Goal: Transaction & Acquisition: Book appointment/travel/reservation

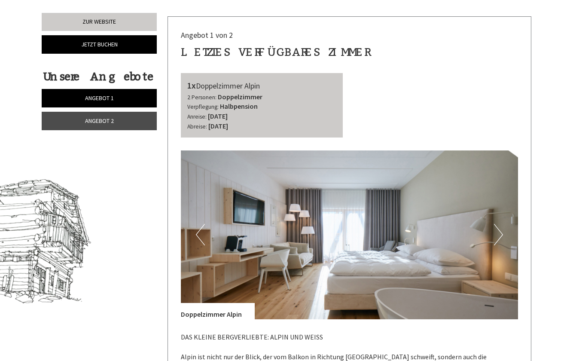
scroll to position [307, 0]
click at [501, 235] on button "Next" at bounding box center [498, 233] width 9 height 21
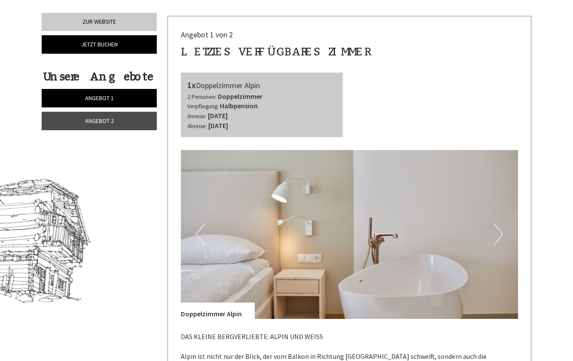
click at [501, 235] on button "Next" at bounding box center [498, 233] width 9 height 21
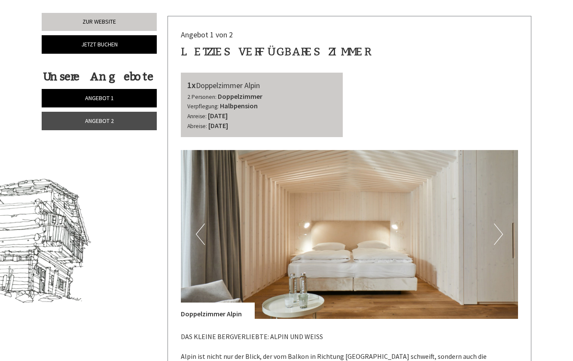
click at [501, 235] on button "Next" at bounding box center [498, 233] width 9 height 21
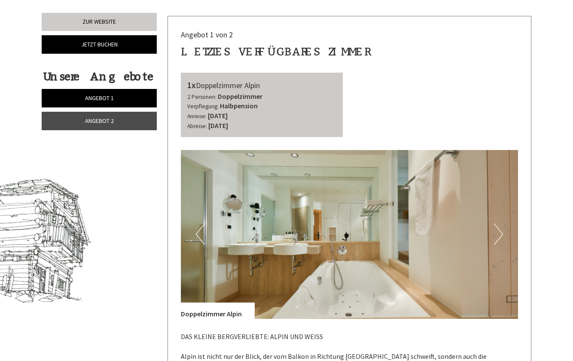
click at [501, 235] on button "Next" at bounding box center [498, 233] width 9 height 21
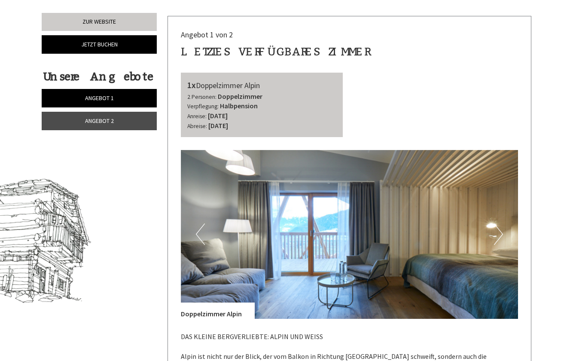
click at [501, 235] on button "Next" at bounding box center [498, 233] width 9 height 21
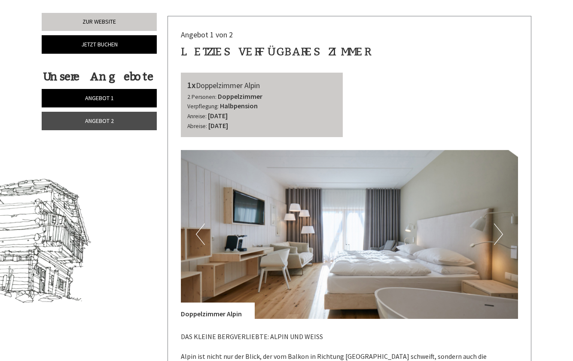
click at [501, 235] on button "Next" at bounding box center [498, 233] width 9 height 21
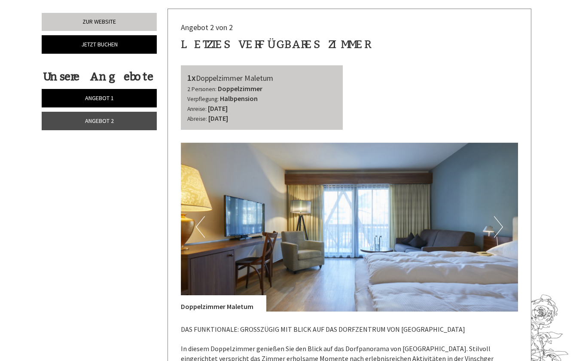
scroll to position [973, 0]
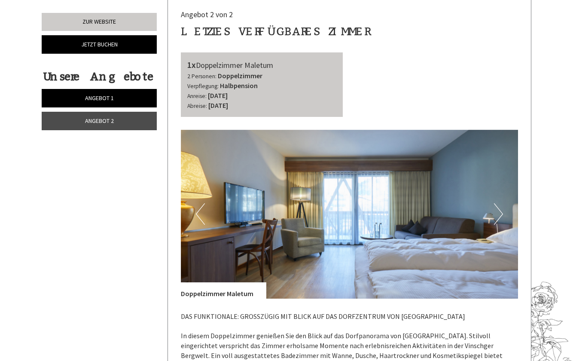
click at [501, 203] on button "Next" at bounding box center [498, 213] width 9 height 21
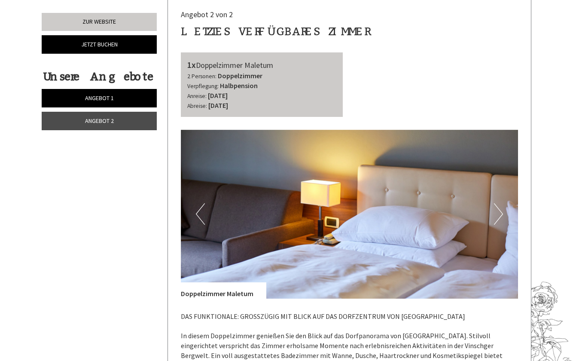
click at [499, 203] on button "Next" at bounding box center [498, 213] width 9 height 21
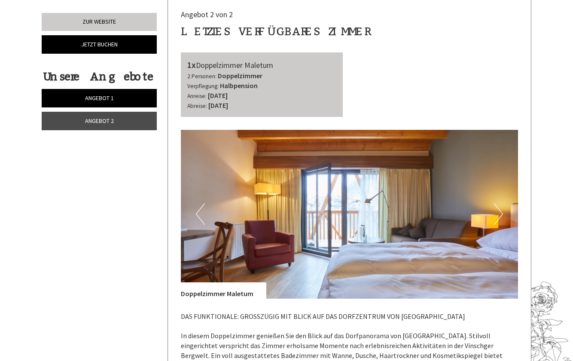
click at [499, 203] on button "Next" at bounding box center [498, 213] width 9 height 21
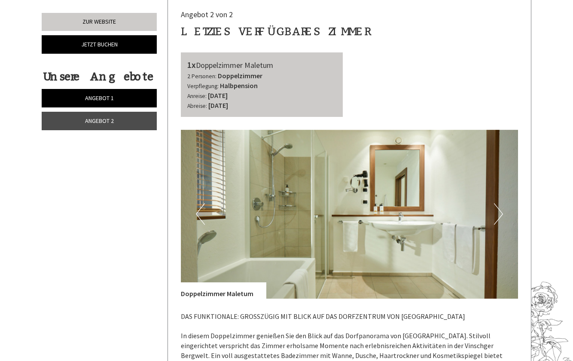
click at [499, 203] on button "Next" at bounding box center [498, 213] width 9 height 21
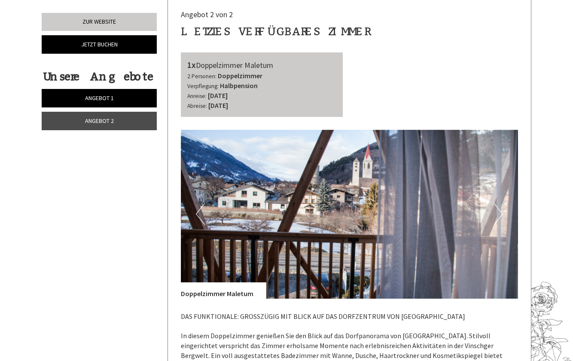
click at [498, 203] on button "Next" at bounding box center [498, 213] width 9 height 21
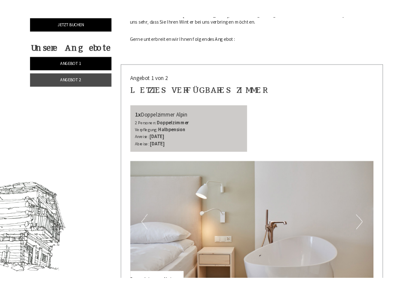
scroll to position [224, 0]
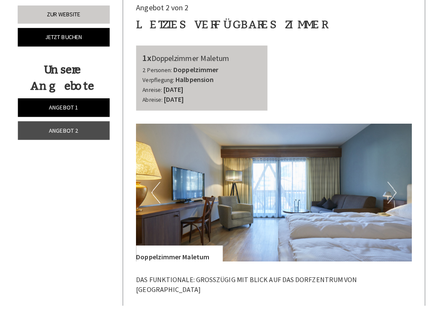
scroll to position [898, 0]
click at [385, 187] on button "Next" at bounding box center [388, 197] width 9 height 21
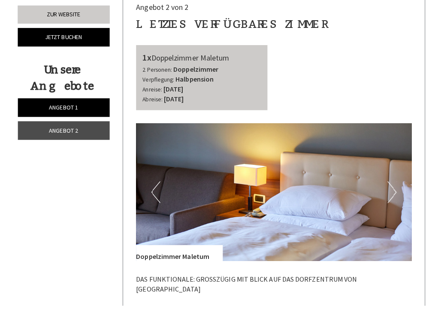
click at [385, 187] on button "Next" at bounding box center [388, 197] width 9 height 21
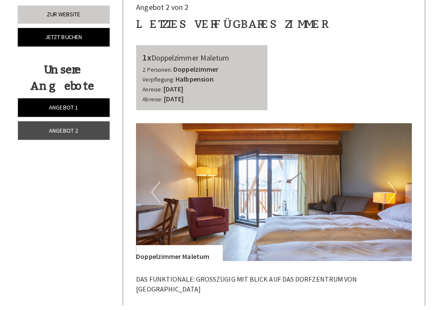
click at [385, 187] on button "Next" at bounding box center [388, 197] width 9 height 21
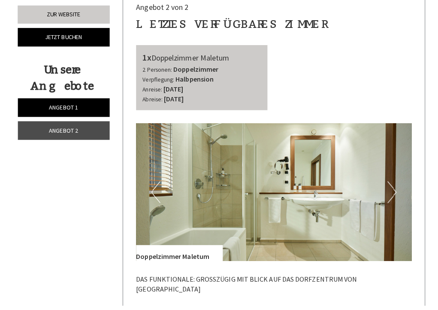
click at [385, 187] on button "Next" at bounding box center [388, 197] width 9 height 21
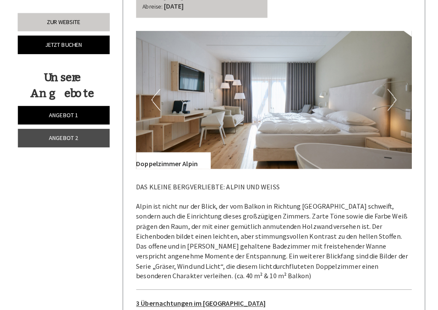
scroll to position [364, 0]
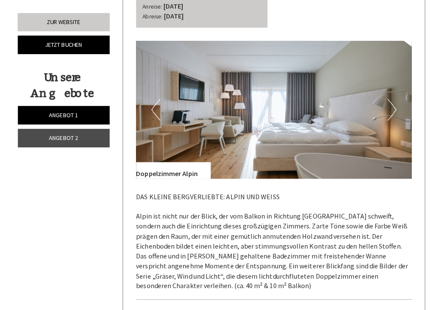
click at [389, 106] on button "Next" at bounding box center [388, 108] width 9 height 21
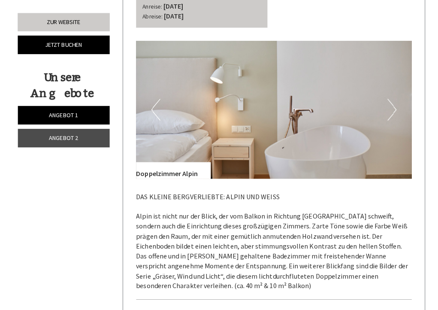
click at [389, 106] on button "Next" at bounding box center [388, 108] width 9 height 21
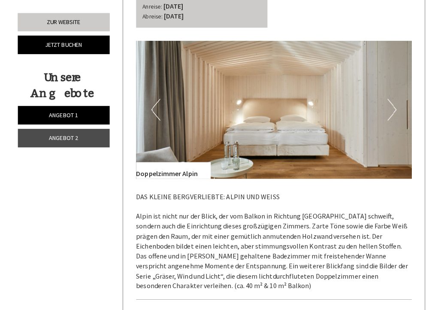
click at [390, 106] on button "Next" at bounding box center [388, 108] width 9 height 21
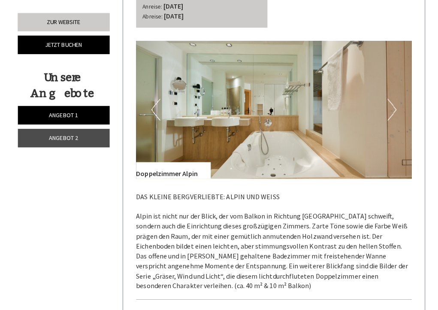
click at [390, 106] on button "Next" at bounding box center [388, 108] width 9 height 21
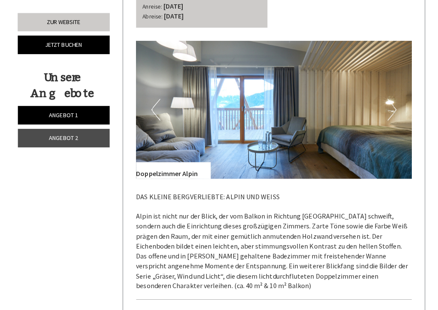
click at [390, 106] on button "Next" at bounding box center [388, 108] width 9 height 21
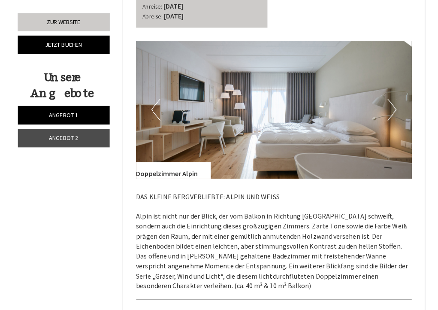
click at [389, 103] on button "Next" at bounding box center [388, 108] width 9 height 21
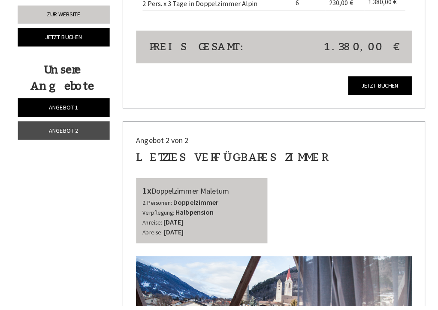
scroll to position [771, 0]
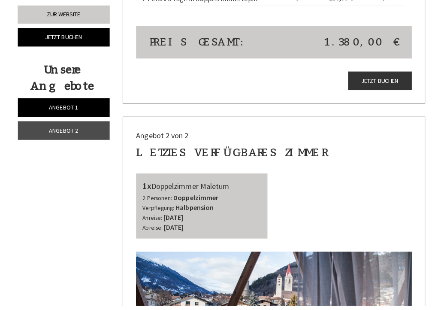
click at [384, 78] on link "Jetzt buchen" at bounding box center [376, 87] width 63 height 18
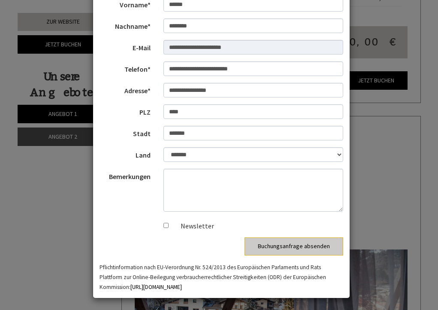
scroll to position [81, 0]
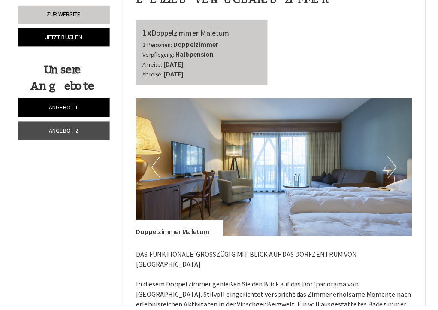
scroll to position [933, 0]
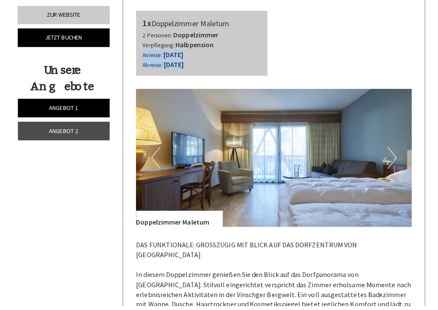
drag, startPoint x: 410, startPoint y: 30, endPoint x: 410, endPoint y: 112, distance: 82.4
click at [410, 112] on div "Angebot 2 von 2 Letztes verfügbares Zimmer 1x Doppelzimmer Maletum 2 Personen: …" at bounding box center [271, 262] width 299 height 600
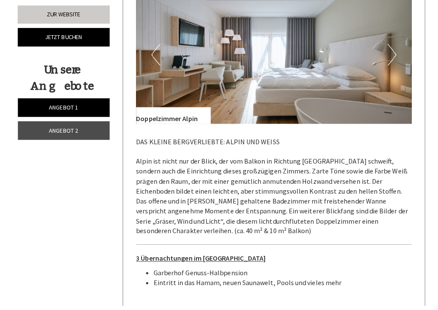
scroll to position [415, 0]
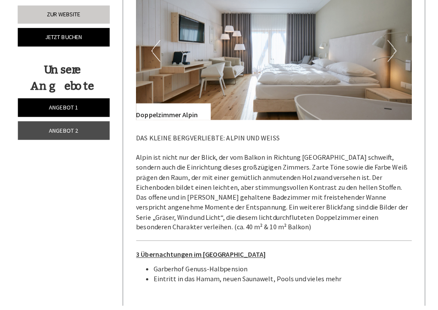
click at [386, 48] on button "Next" at bounding box center [388, 57] width 9 height 21
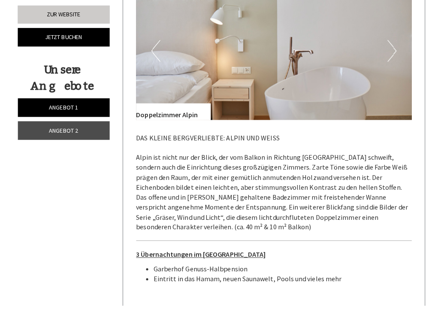
click at [386, 48] on button "Next" at bounding box center [388, 57] width 9 height 21
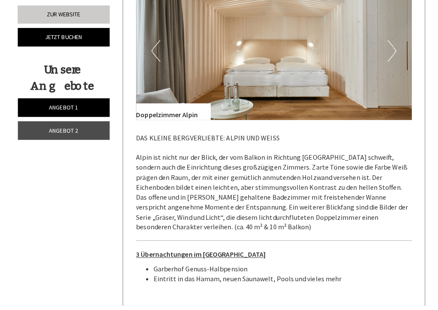
click at [386, 48] on button "Next" at bounding box center [388, 57] width 9 height 21
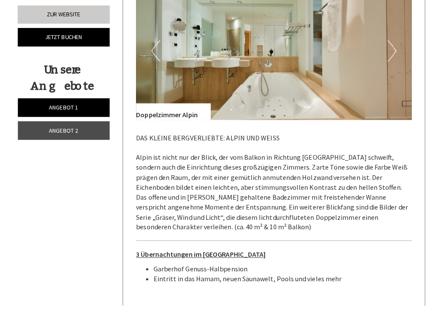
click at [386, 48] on button "Next" at bounding box center [388, 57] width 9 height 21
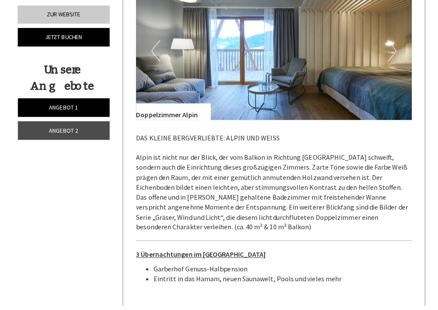
click at [386, 49] on button "Next" at bounding box center [388, 57] width 9 height 21
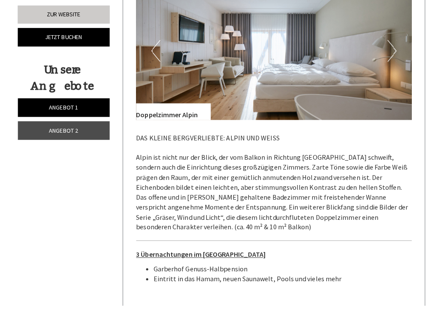
click at [386, 49] on button "Next" at bounding box center [388, 57] width 9 height 21
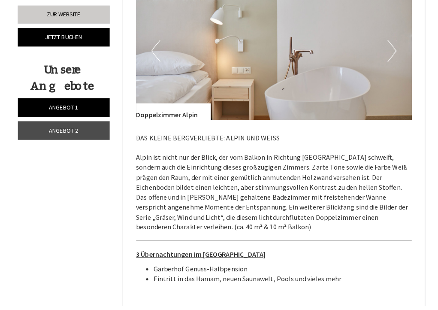
click at [386, 49] on button "Next" at bounding box center [388, 57] width 9 height 21
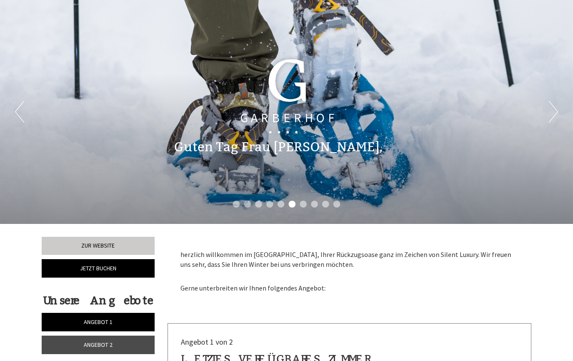
scroll to position [0, 0]
